Goal: Task Accomplishment & Management: Manage account settings

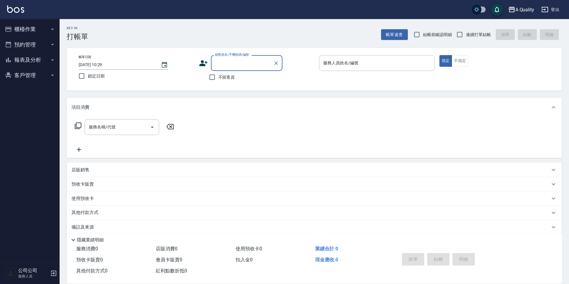
click at [38, 53] on button "報表及分析" at bounding box center [29, 59] width 55 height 15
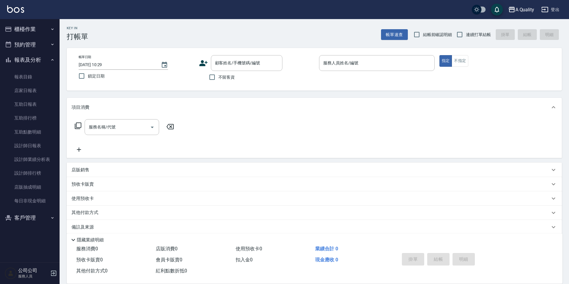
click at [38, 46] on button "預約管理" at bounding box center [29, 44] width 55 height 15
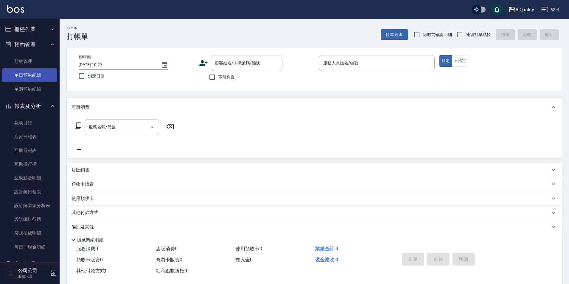
click at [36, 81] on link "單日預約紀錄" at bounding box center [29, 75] width 55 height 14
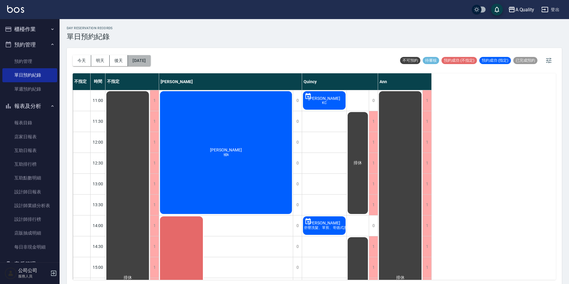
click at [148, 58] on button "[DATE]" at bounding box center [139, 60] width 23 height 11
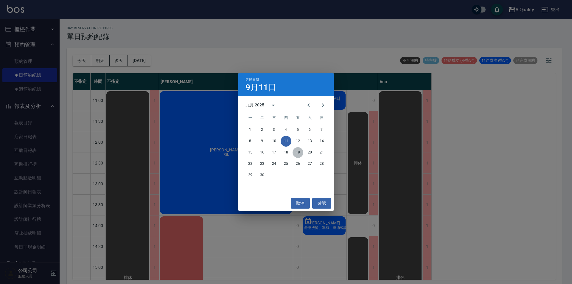
click at [300, 150] on button "19" at bounding box center [298, 152] width 11 height 11
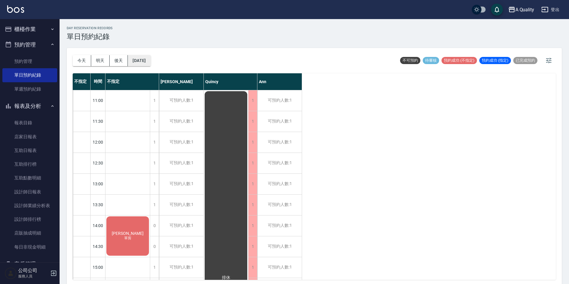
click at [150, 62] on button "[DATE]" at bounding box center [139, 60] width 23 height 11
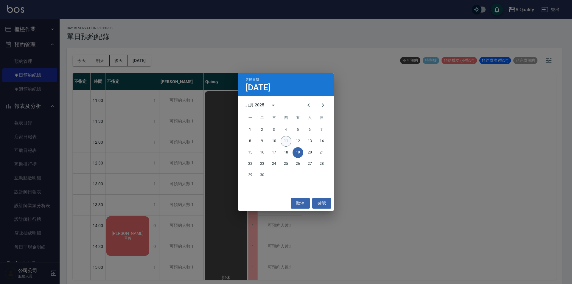
click at [285, 141] on button "11" at bounding box center [286, 141] width 11 height 11
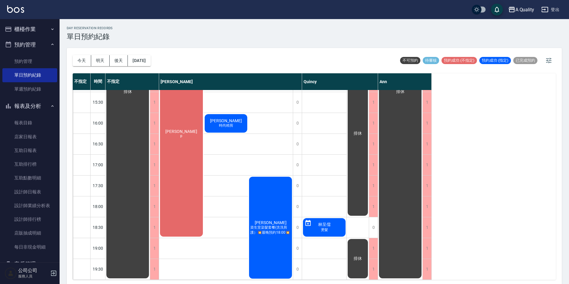
scroll to position [190, 0]
click at [146, 63] on button "[DATE]" at bounding box center [139, 60] width 23 height 11
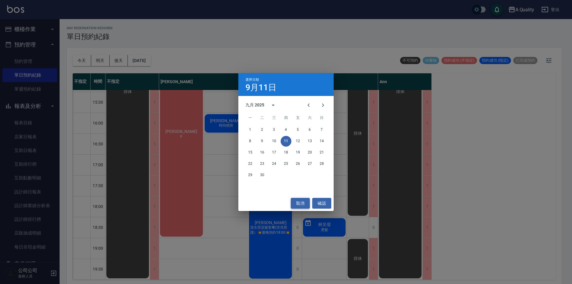
click at [300, 201] on button "取消" at bounding box center [300, 203] width 19 height 11
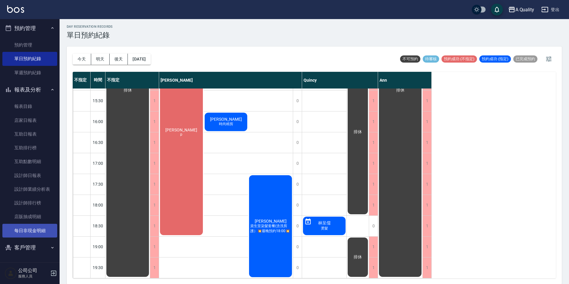
scroll to position [2, 0]
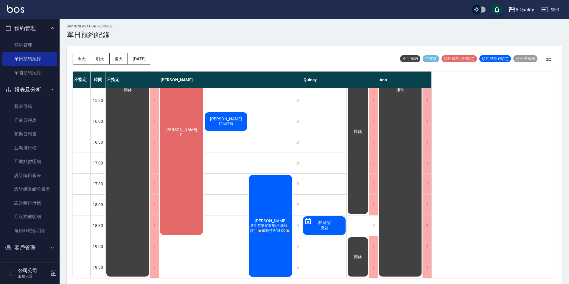
click at [32, 244] on button "客戶管理" at bounding box center [29, 247] width 55 height 15
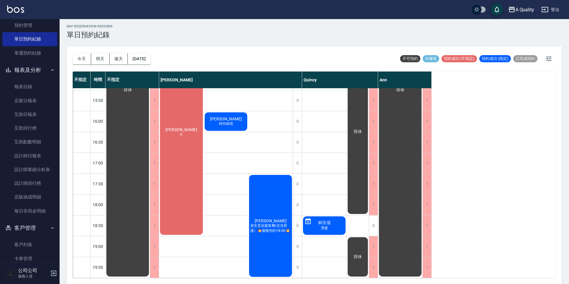
scroll to position [46, 0]
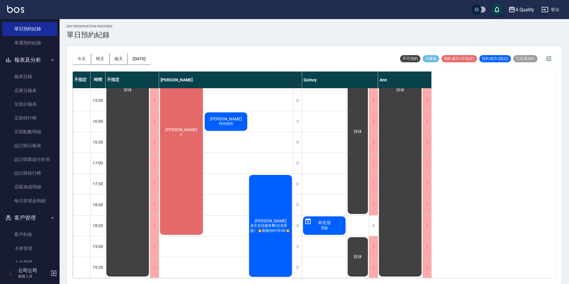
click at [34, 226] on ul "客戶列表 卡券管理 入金管理" at bounding box center [29, 248] width 55 height 46
click at [34, 236] on link "客戶列表" at bounding box center [29, 235] width 55 height 14
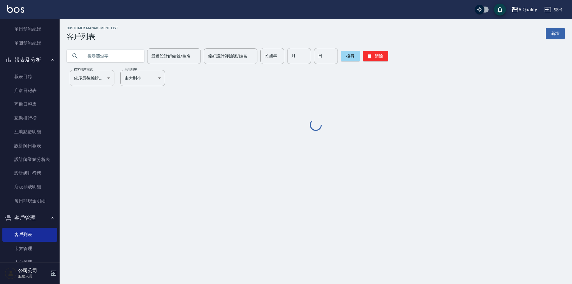
click at [122, 48] on input "text" at bounding box center [111, 56] width 56 height 16
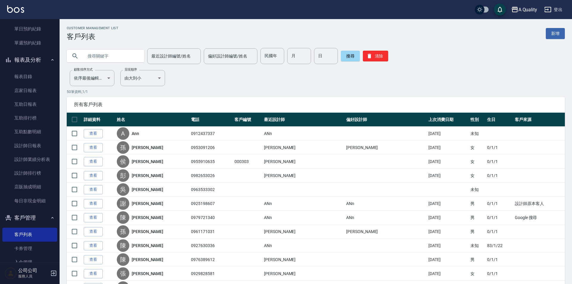
click at [121, 51] on input "text" at bounding box center [111, 56] width 56 height 16
type input "鄒"
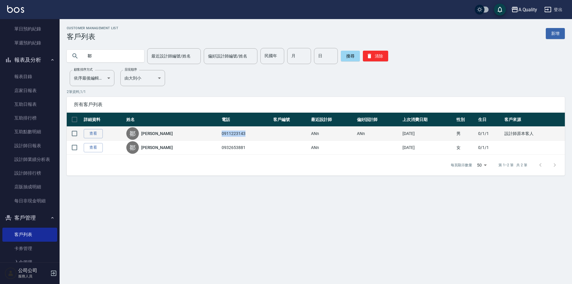
drag, startPoint x: 194, startPoint y: 133, endPoint x: 222, endPoint y: 132, distance: 28.3
click at [222, 132] on td "0911223143" at bounding box center [246, 134] width 52 height 14
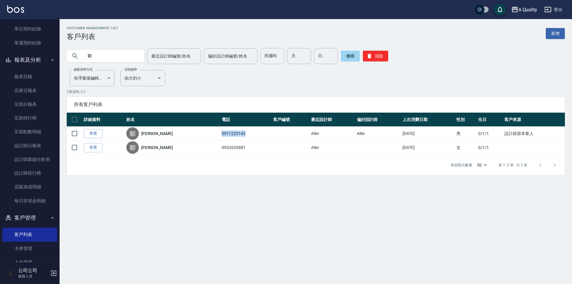
copy td "0911223143"
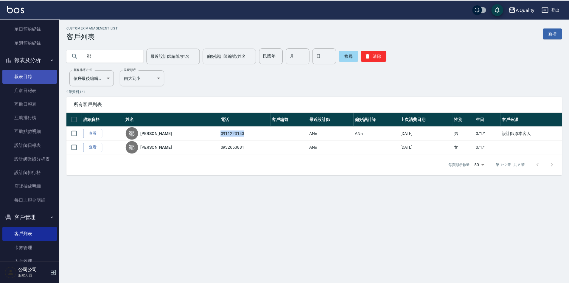
scroll to position [16, 0]
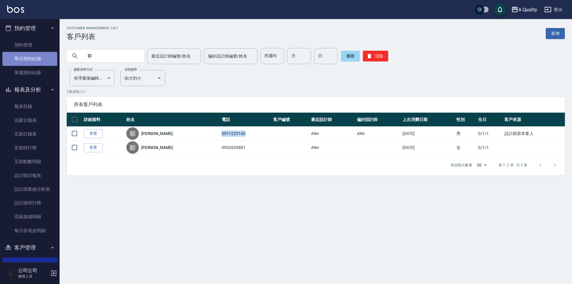
click at [36, 59] on link "單日預約紀錄" at bounding box center [29, 59] width 55 height 14
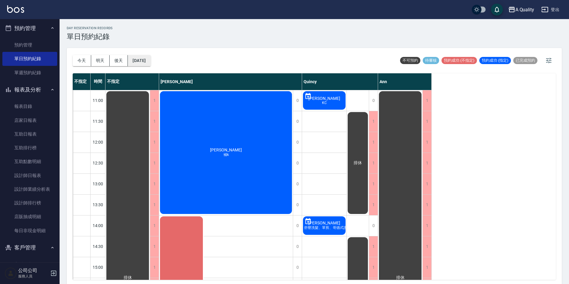
click at [150, 60] on button "[DATE]" at bounding box center [139, 60] width 23 height 11
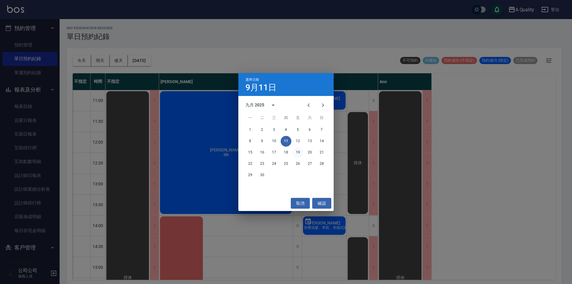
click at [295, 150] on button "19" at bounding box center [298, 152] width 11 height 11
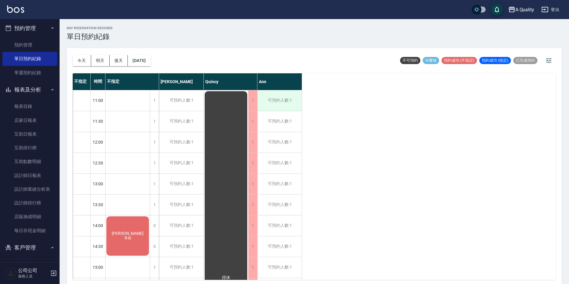
click at [288, 99] on div "可預約人數:1" at bounding box center [279, 100] width 44 height 21
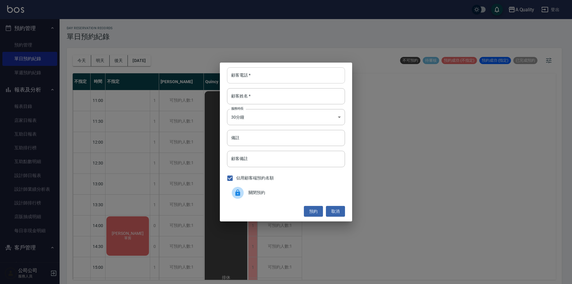
click at [271, 75] on input "顧客電話   *" at bounding box center [286, 75] width 118 height 16
paste input "0911223143"
type input "0911223143"
click at [266, 98] on input "顧客姓名   *" at bounding box center [286, 96] width 118 height 16
type input "Y"
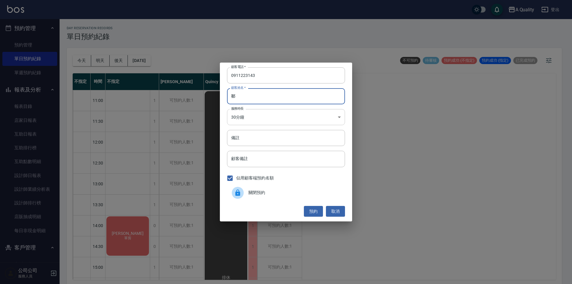
type input "鄒"
click at [266, 115] on body "A Quality 登出 櫃檯作業 打帳單 帳單列表 營業儀表板 現金收支登錄 每日結帳 排班表 現場電腦打卡 預約管理 預約管理 單日預約紀錄 單週預約紀錄…" at bounding box center [286, 143] width 572 height 286
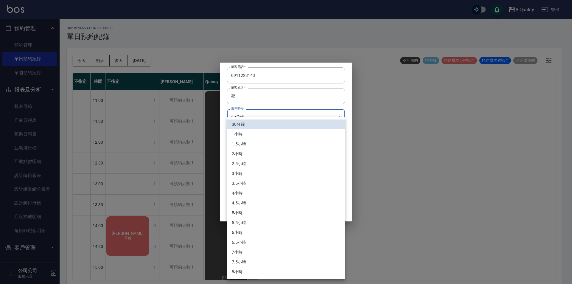
click at [244, 137] on li "1小時" at bounding box center [286, 134] width 118 height 10
type input "2"
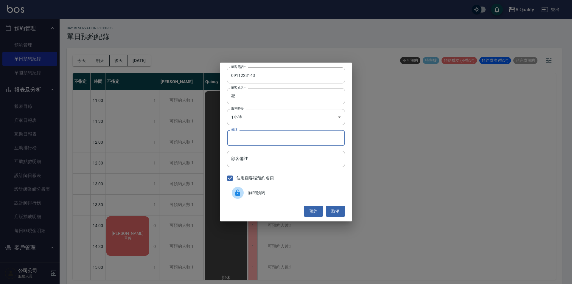
click at [244, 138] on input "備註" at bounding box center [286, 138] width 118 height 16
type input "sd"
click at [318, 211] on button "預約" at bounding box center [313, 211] width 19 height 11
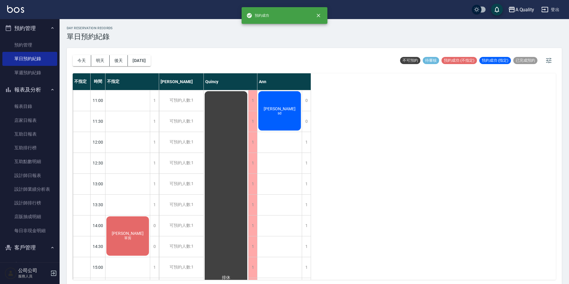
click at [275, 113] on div "[PERSON_NAME]" at bounding box center [279, 110] width 44 height 41
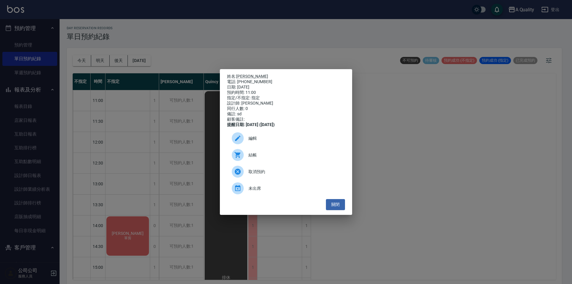
click at [264, 142] on span "編輯" at bounding box center [295, 138] width 92 height 6
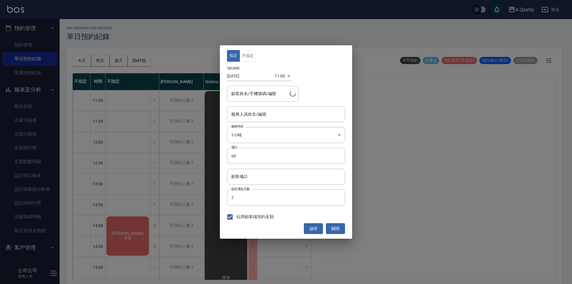
type input "Ann(無代號)"
type input "[PERSON_NAME]/0911223143/"
click at [262, 150] on input "sd" at bounding box center [286, 156] width 118 height 16
type input "sc"
click at [314, 227] on button "儲存" at bounding box center [313, 228] width 19 height 11
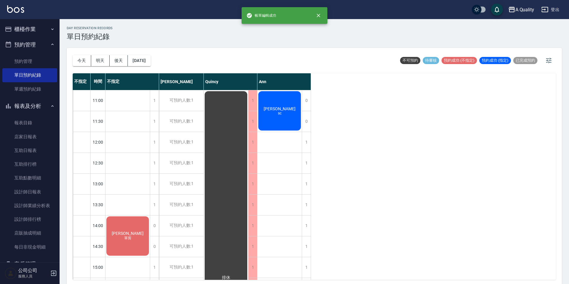
click at [23, 27] on button "櫃檯作業" at bounding box center [29, 28] width 55 height 15
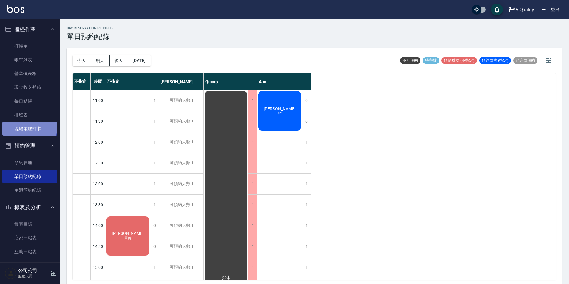
click at [29, 127] on link "現場電腦打卡" at bounding box center [29, 129] width 55 height 14
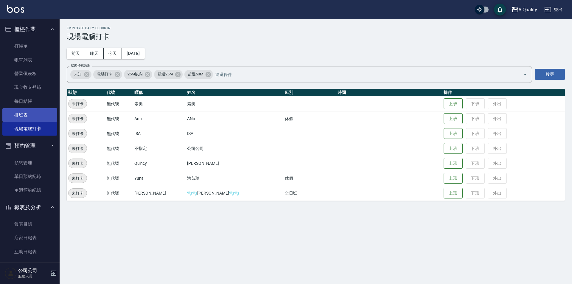
click at [28, 113] on link "排班表" at bounding box center [29, 115] width 55 height 14
